Goal: Transaction & Acquisition: Book appointment/travel/reservation

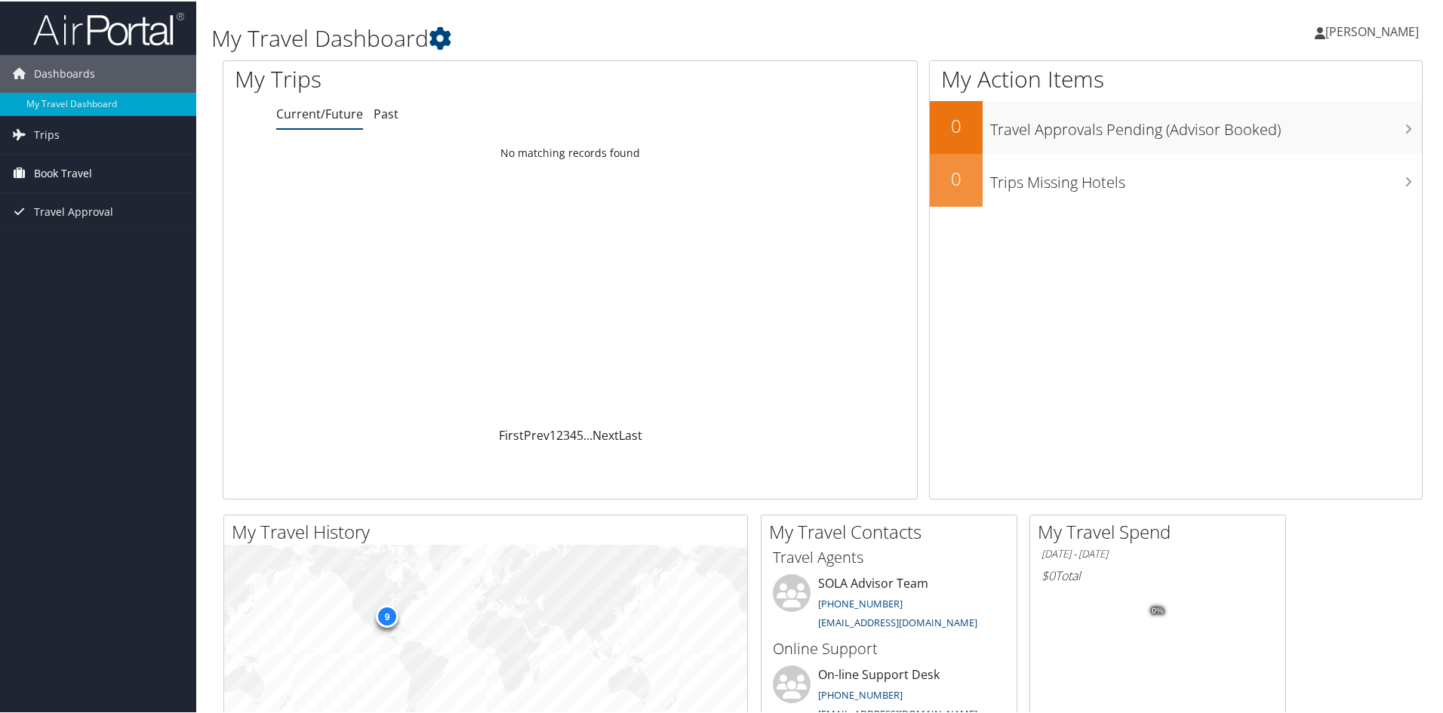
click at [91, 180] on span "Book Travel" at bounding box center [63, 172] width 58 height 38
click at [89, 234] on link "Book/Manage Online Trips" at bounding box center [98, 225] width 196 height 23
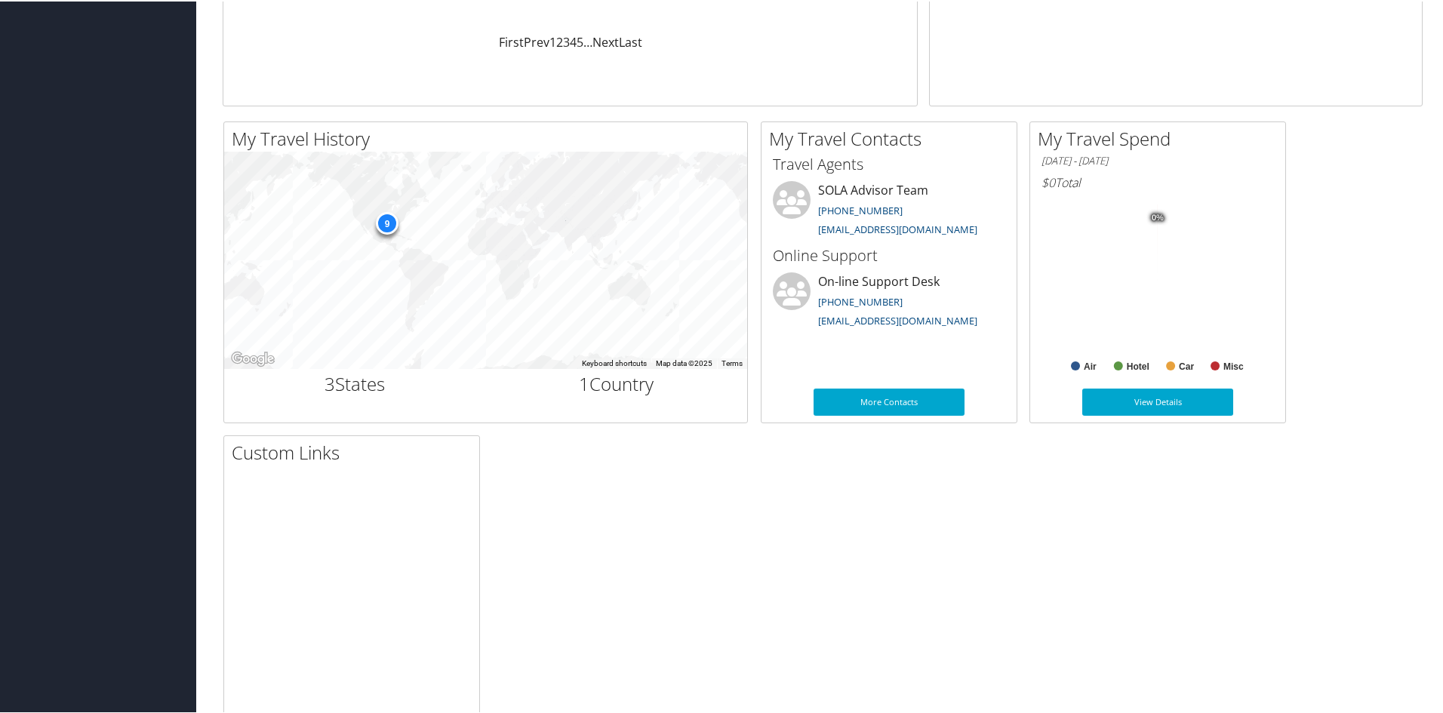
scroll to position [367, 0]
